Goal: Task Accomplishment & Management: Manage account settings

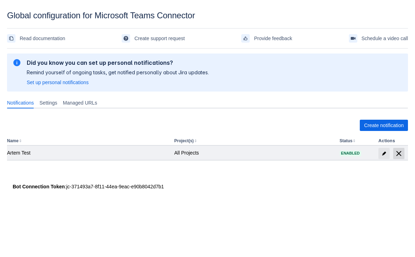
click at [397, 152] on span "delete" at bounding box center [399, 153] width 8 height 8
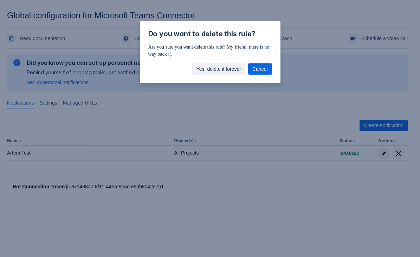
click at [212, 65] on span "Yes, delete it forever" at bounding box center [219, 68] width 45 height 11
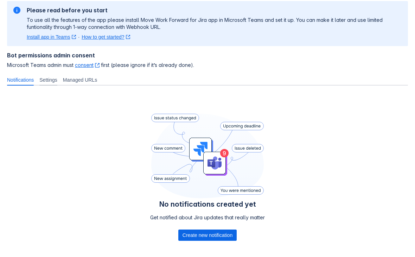
click at [54, 78] on span "Settings" at bounding box center [48, 79] width 18 height 7
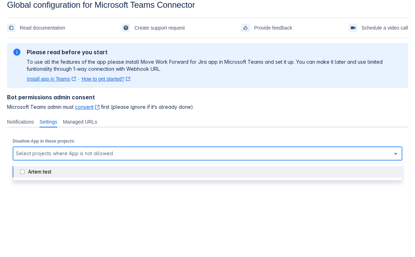
click at [105, 157] on div at bounding box center [202, 153] width 372 height 8
click at [98, 155] on div at bounding box center [202, 153] width 372 height 8
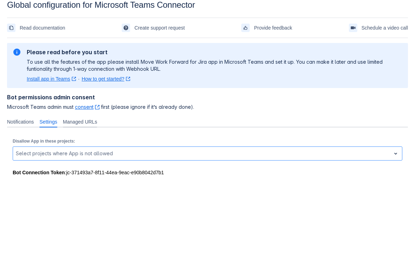
click at [86, 120] on span "Managed URLs" at bounding box center [80, 121] width 34 height 7
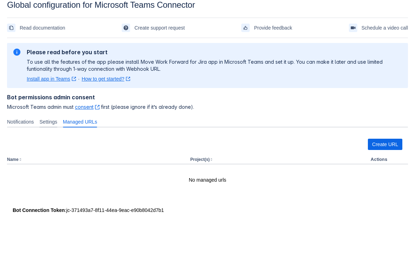
click at [57, 120] on span "Settings" at bounding box center [48, 121] width 18 height 7
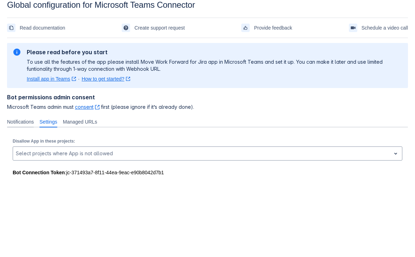
click at [28, 121] on span "Notifications" at bounding box center [20, 121] width 27 height 7
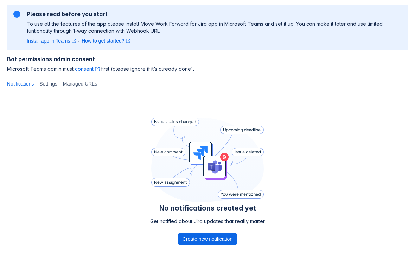
scroll to position [88, 0]
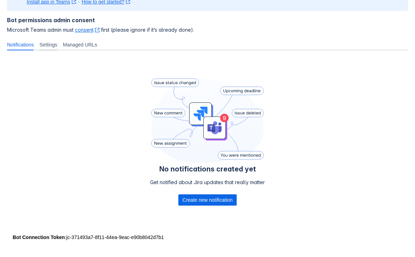
click at [53, 44] on span "Settings" at bounding box center [48, 44] width 18 height 7
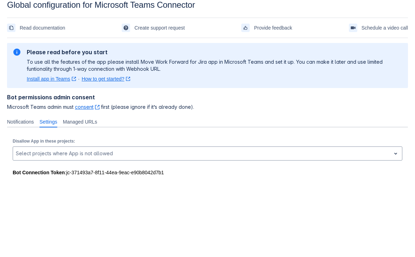
scroll to position [11, 0]
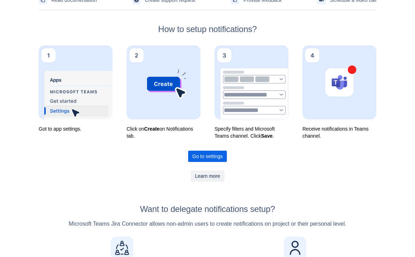
scroll to position [32, 0]
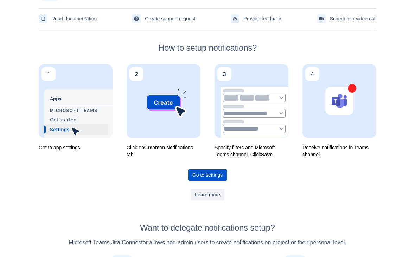
click at [206, 176] on span "Go to settings" at bounding box center [207, 174] width 30 height 11
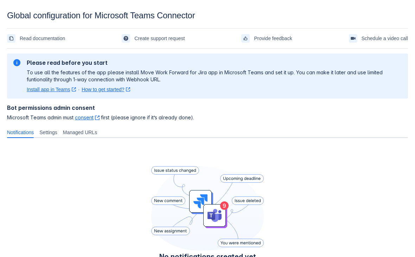
click at [295, 131] on div "Notifications Settings Managed URLs" at bounding box center [206, 132] width 404 height 11
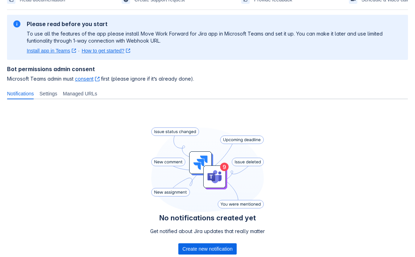
scroll to position [88, 0]
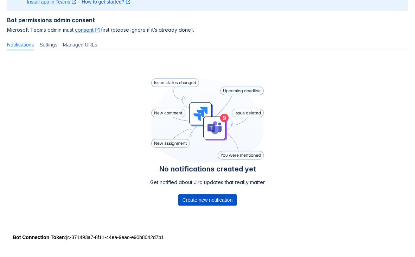
click at [196, 194] on span "Create new notification" at bounding box center [208, 199] width 50 height 11
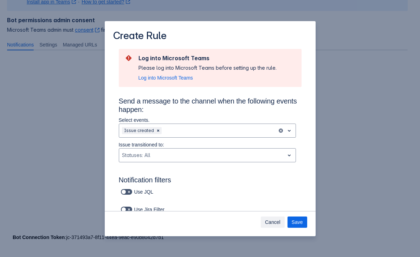
click at [277, 223] on span "Cancel" at bounding box center [272, 221] width 15 height 11
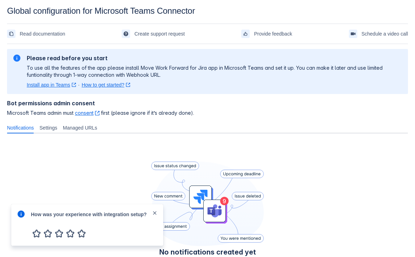
scroll to position [0, 0]
